Goal: Information Seeking & Learning: Find specific fact

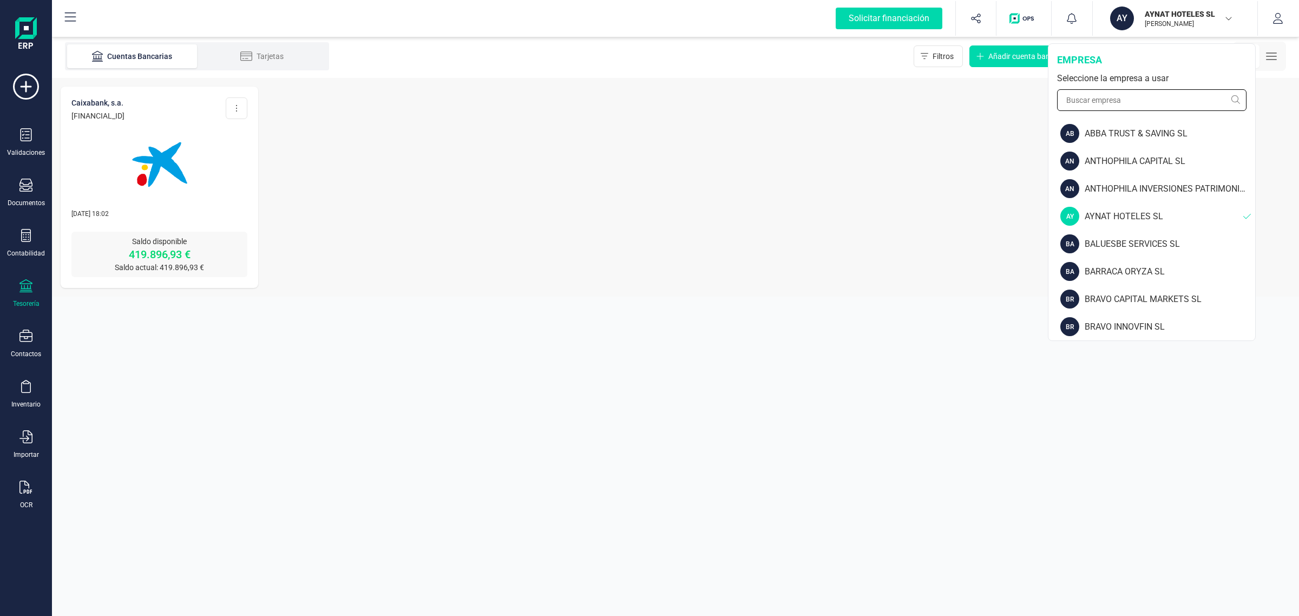
click at [1077, 98] on input "text" at bounding box center [1151, 100] width 189 height 22
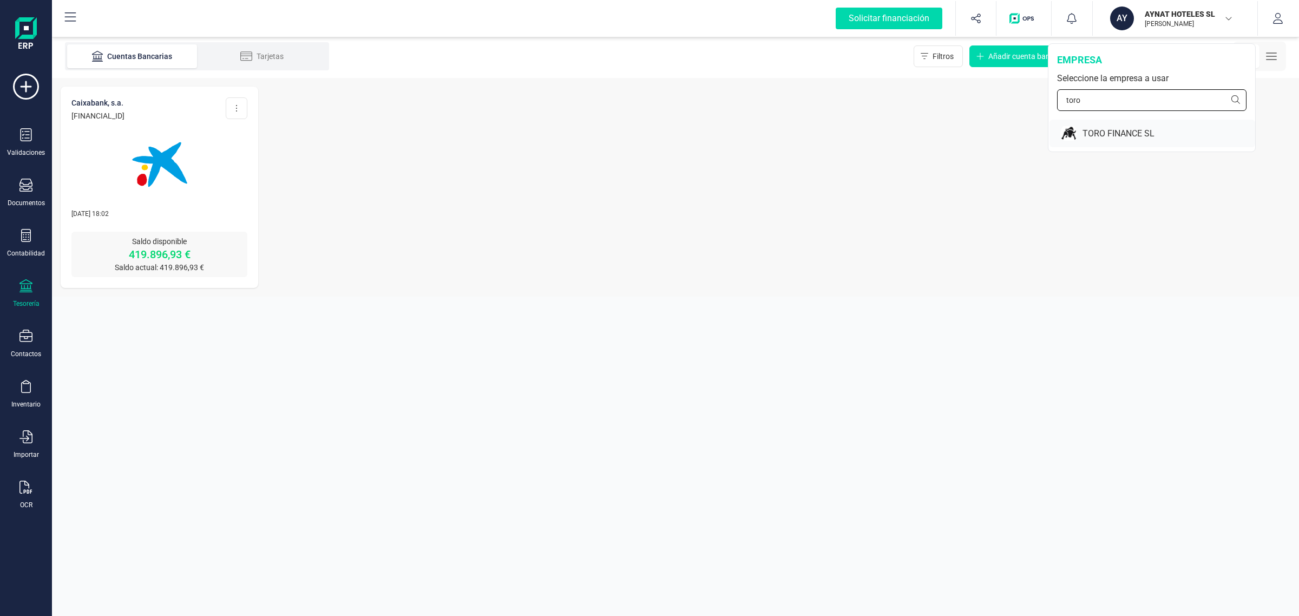
type input "toro"
click at [1079, 128] on div "TORO FINANCE SL" at bounding box center [1152, 134] width 206 height 28
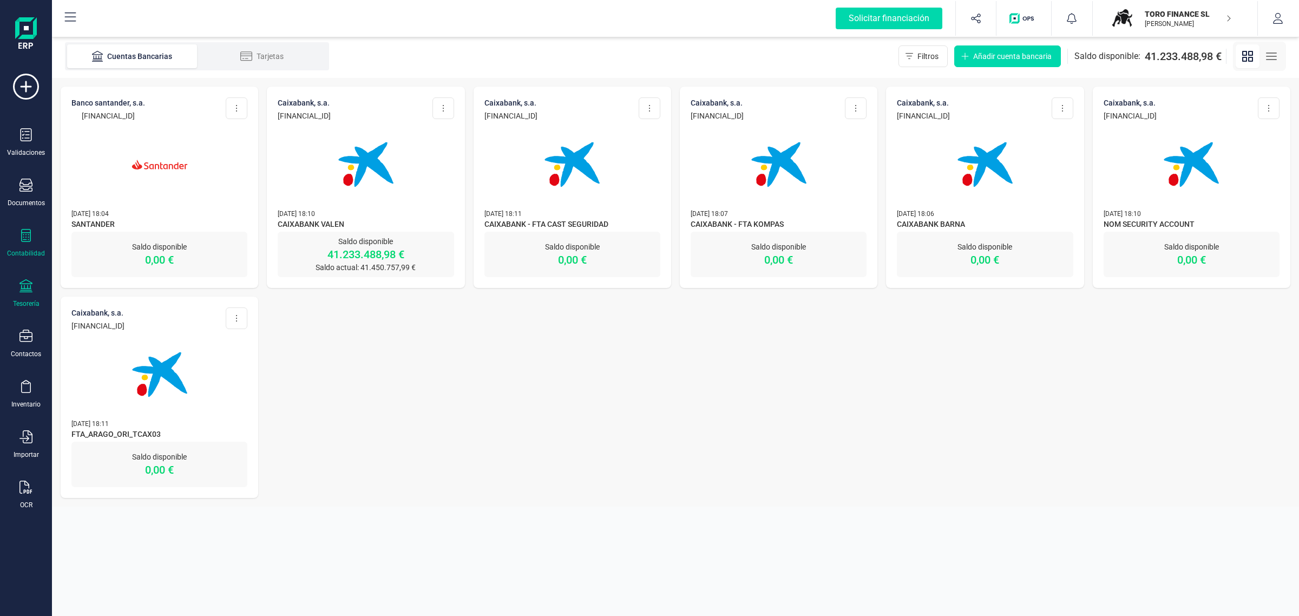
click at [26, 243] on div "Contabilidad" at bounding box center [25, 243] width 43 height 29
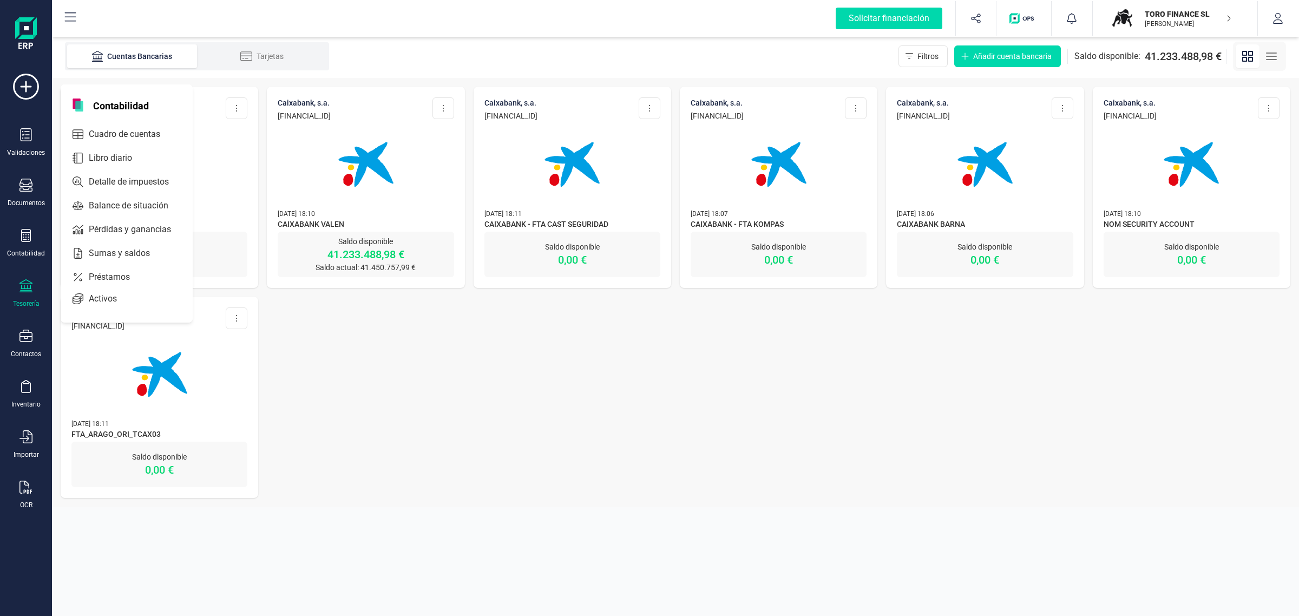
click at [34, 289] on div "Tesorería" at bounding box center [25, 293] width 43 height 29
click at [82, 188] on span "Cuentas bancarias" at bounding box center [129, 184] width 95 height 13
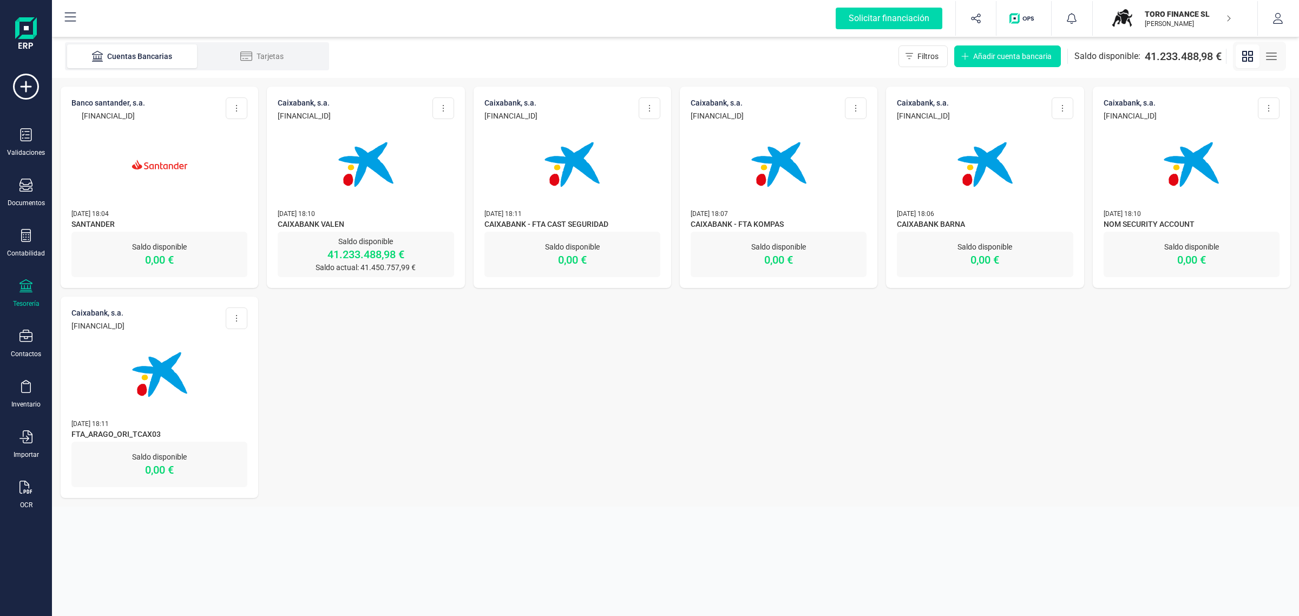
click at [364, 170] on img at bounding box center [365, 164] width 91 height 91
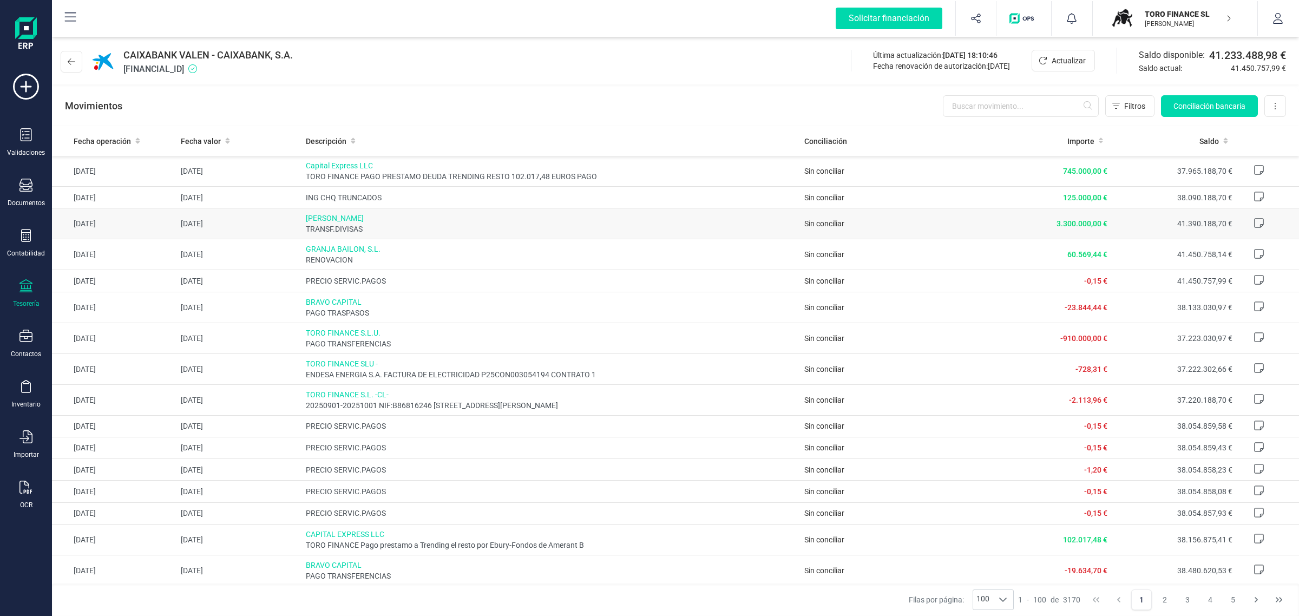
click at [392, 218] on span "[PERSON_NAME]" at bounding box center [551, 218] width 490 height 11
click at [1056, 222] on span "3.300.000,00 €" at bounding box center [1081, 223] width 51 height 9
click at [160, 230] on td "[DATE]" at bounding box center [114, 223] width 124 height 31
click at [329, 226] on span "TRANSF.DIVISAS" at bounding box center [551, 228] width 490 height 11
click at [427, 231] on span "TRANSF.DIVISAS" at bounding box center [551, 228] width 490 height 11
